Goal: Navigation & Orientation: Understand site structure

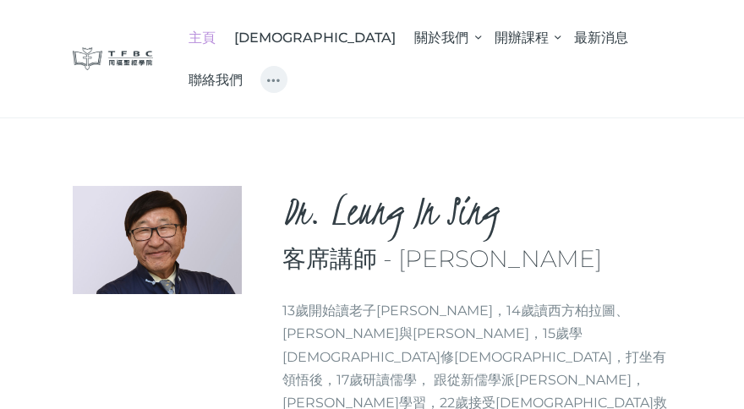
click at [216, 37] on span "主頁" at bounding box center [202, 38] width 27 height 16
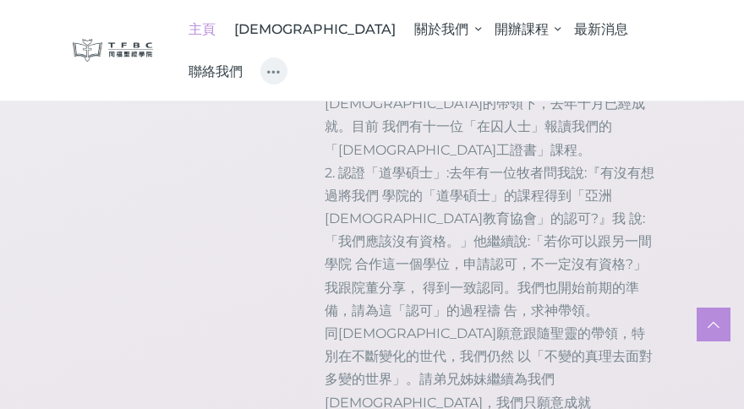
scroll to position [1910, 0]
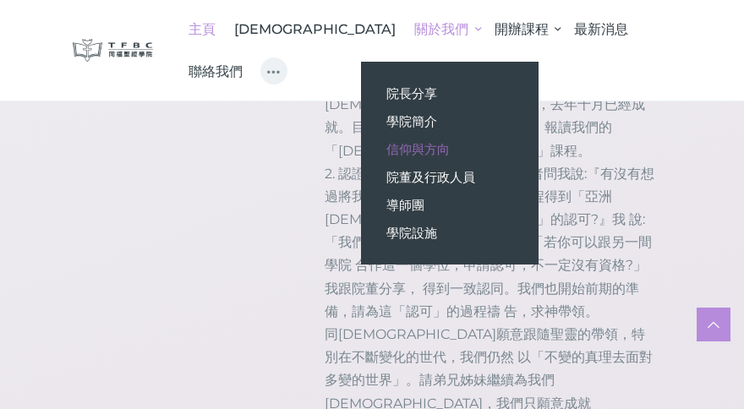
click at [387, 149] on span "信仰與方向" at bounding box center [418, 149] width 63 height 16
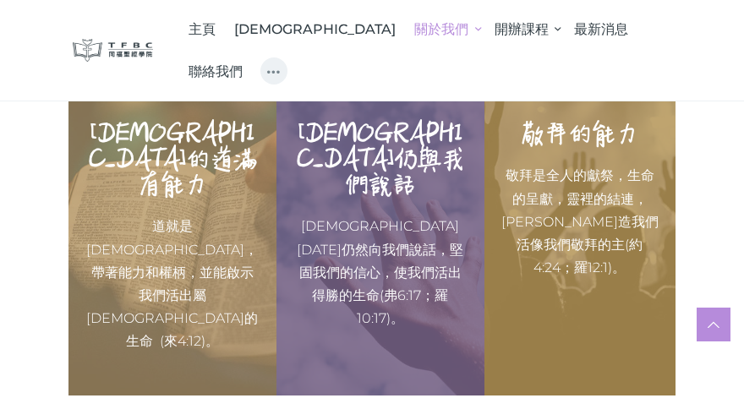
scroll to position [1645, 0]
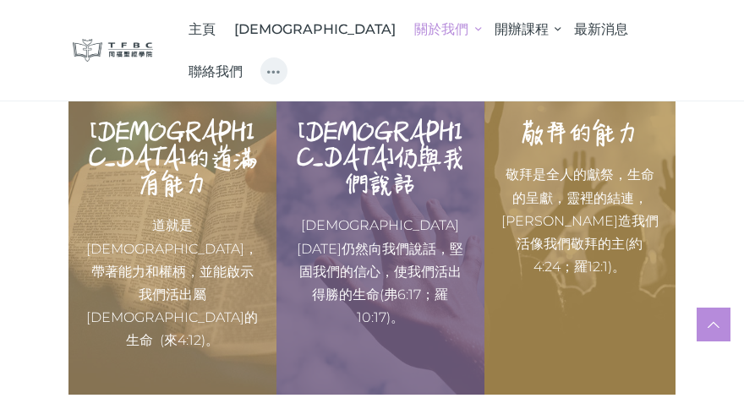
click at [574, 25] on span "最新消息" at bounding box center [601, 29] width 54 height 16
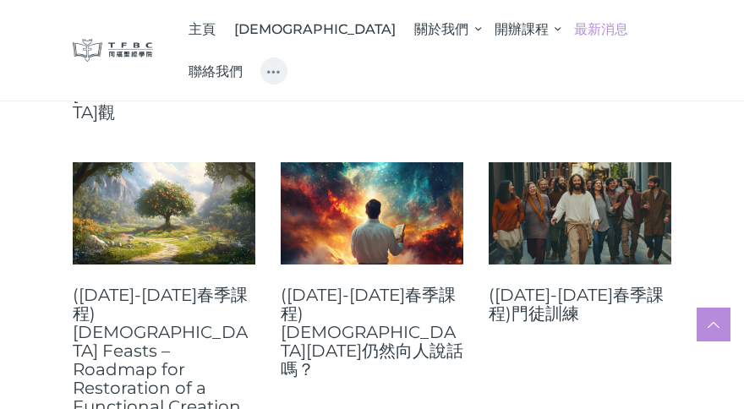
scroll to position [674, 0]
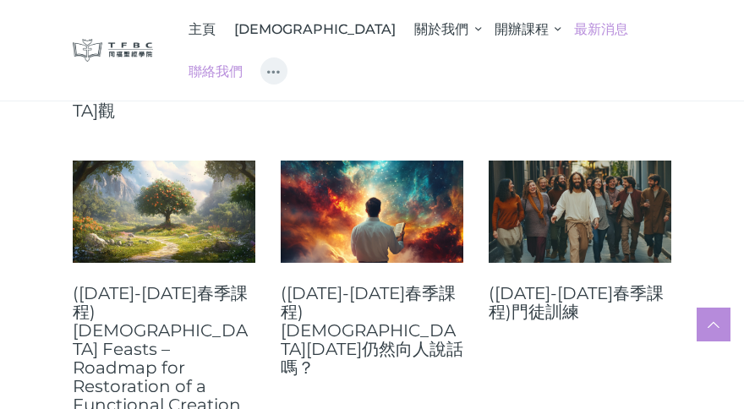
click at [243, 63] on span "聯絡我們" at bounding box center [216, 71] width 54 height 16
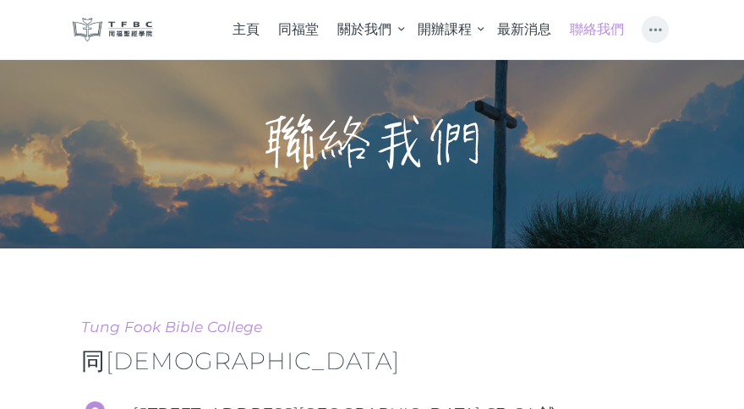
scroll to position [21, 0]
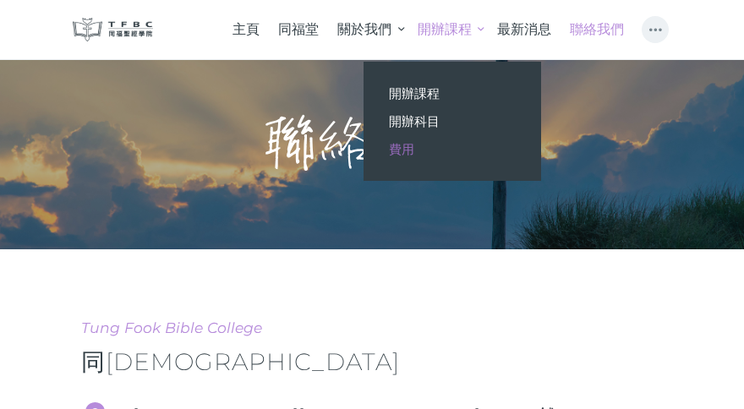
click at [405, 146] on span "費用" at bounding box center [401, 149] width 25 height 16
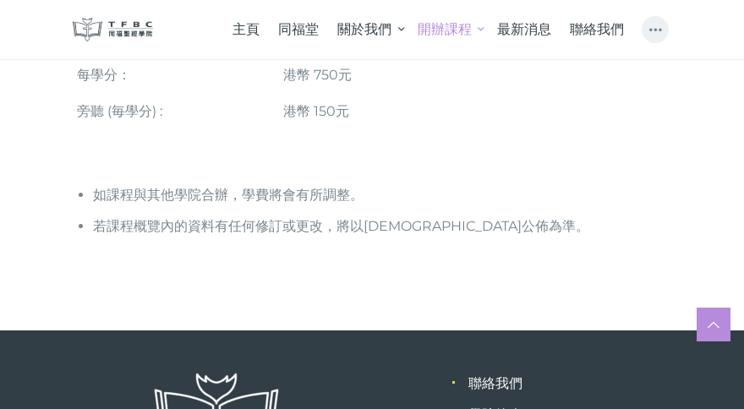
scroll to position [486, 0]
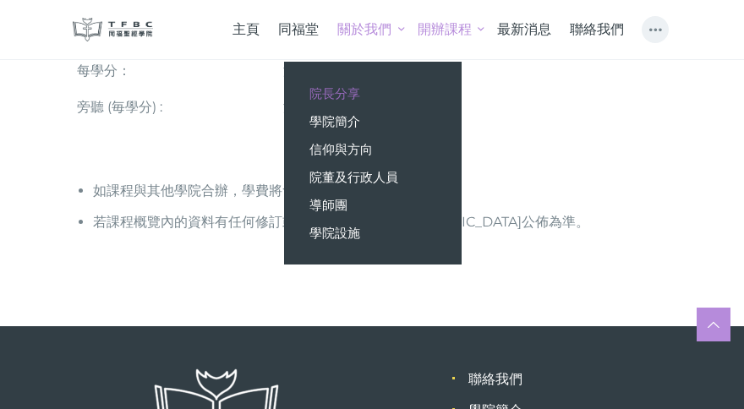
click at [334, 94] on span "院長分享" at bounding box center [335, 93] width 51 height 16
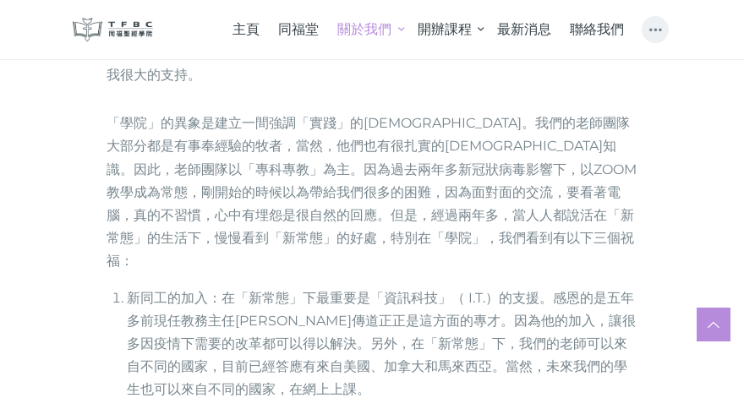
scroll to position [881, 0]
